Goal: Navigation & Orientation: Find specific page/section

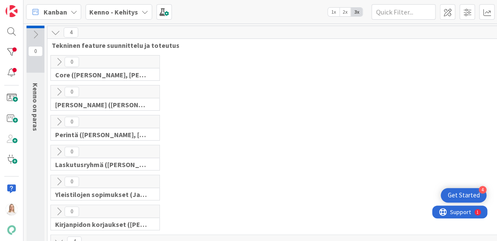
scroll to position [249, 0]
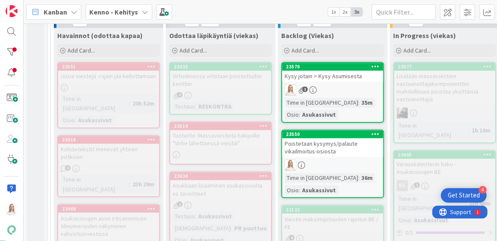
click at [330, 132] on div "23550" at bounding box center [334, 134] width 97 height 6
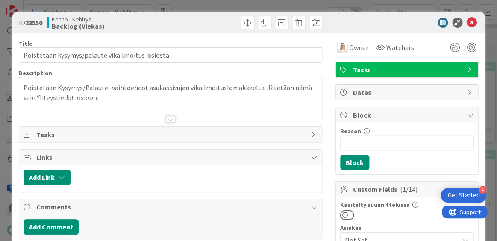
click at [169, 120] on div at bounding box center [170, 119] width 9 height 7
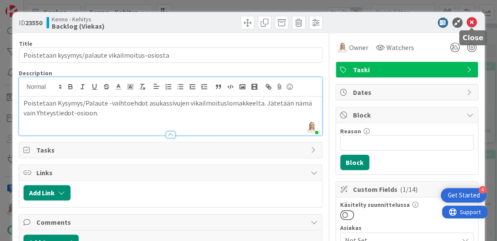
click at [474, 18] on icon at bounding box center [472, 23] width 10 height 10
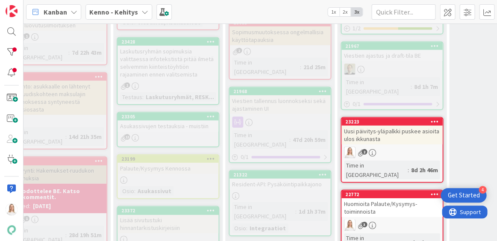
scroll to position [539, 53]
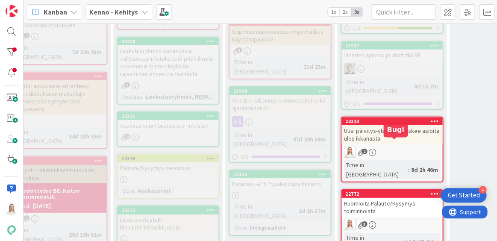
click at [391, 191] on div "22772" at bounding box center [394, 194] width 97 height 6
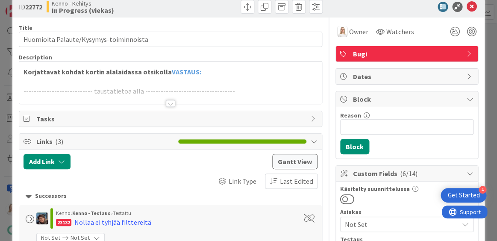
click at [173, 104] on div at bounding box center [170, 103] width 9 height 7
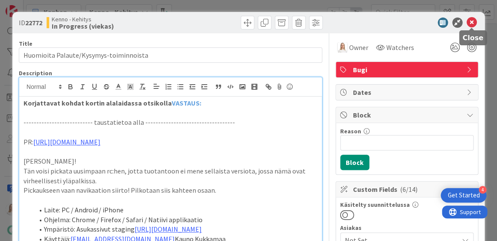
click at [475, 21] on icon at bounding box center [472, 23] width 10 height 10
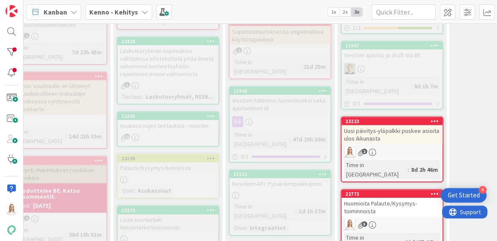
scroll to position [293, 53]
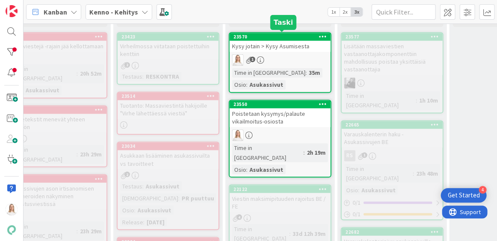
click at [278, 35] on div "23570" at bounding box center [281, 37] width 97 height 6
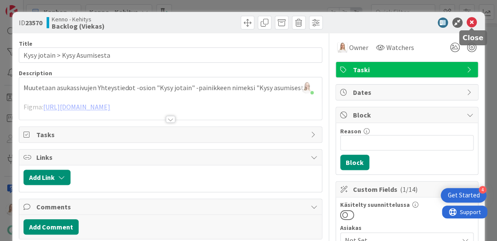
click at [472, 22] on icon at bounding box center [472, 23] width 10 height 10
